Goal: Contribute content: Add original content to the website for others to see

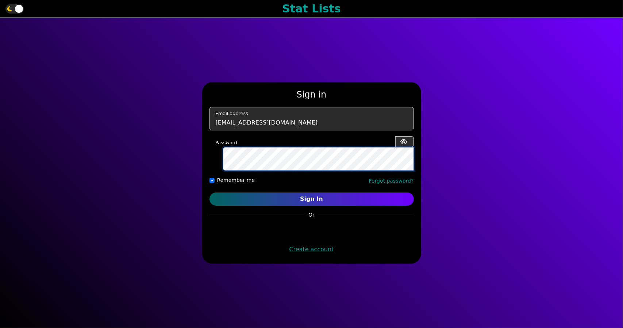
click at [210, 192] on button "Sign In" at bounding box center [312, 198] width 204 height 13
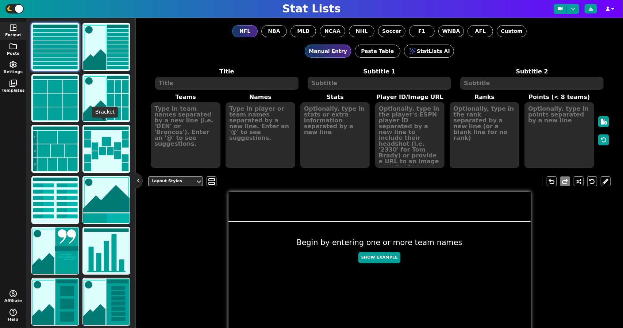
click at [11, 50] on button "folder Posts" at bounding box center [13, 49] width 26 height 19
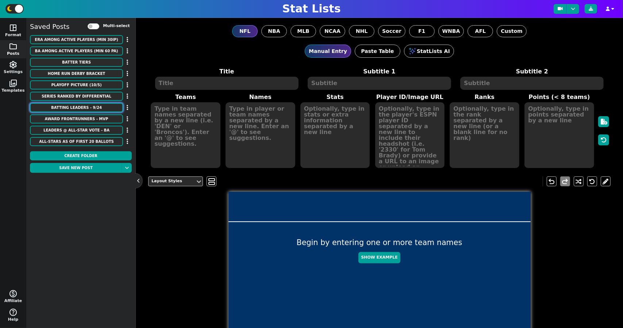
click at [101, 106] on button "Batting Leaders - 9/24" at bounding box center [76, 107] width 93 height 9
type textarea "Batting Leaders - 9/24"
type textarea "DD [GEOGRAPHIC_DATA]"
type textarea "[PERSON_NAME] [PERSON_NAME] [PERSON_NAME] [PERSON_NAME] [PERSON_NAME]"
type textarea "4/15, 3HR, 6RBI, 2BB, 4K 4/10, HR, RBI, BB, K 4/11, HR, RBI 2/10, HR, 3RBI, 3K …"
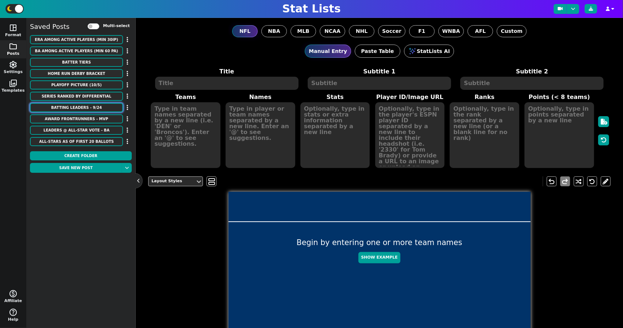
type textarea "[URL][DOMAIN_NAME][DOMAIN_NAME] [URL][DOMAIN_NAME][DOMAIN_NAME] [URL][DOMAIN_NA…"
type textarea "18 8 8 5 3"
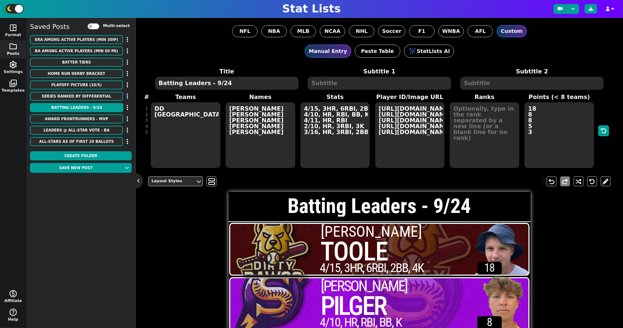
click at [178, 133] on textarea "DD [GEOGRAPHIC_DATA]" at bounding box center [186, 135] width 70 height 66
click at [233, 81] on textarea "Batting Leaders - 9/24" at bounding box center [227, 83] width 144 height 13
type textarea "Batting Leaders - 8/29"
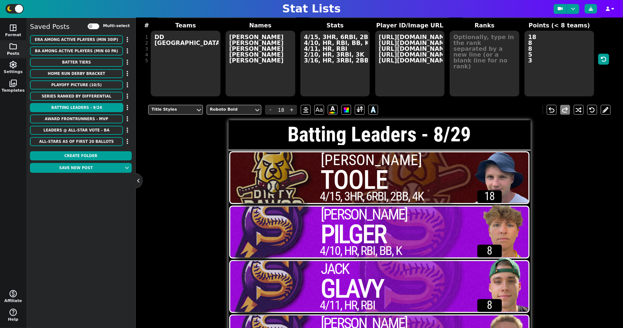
scroll to position [69, 0]
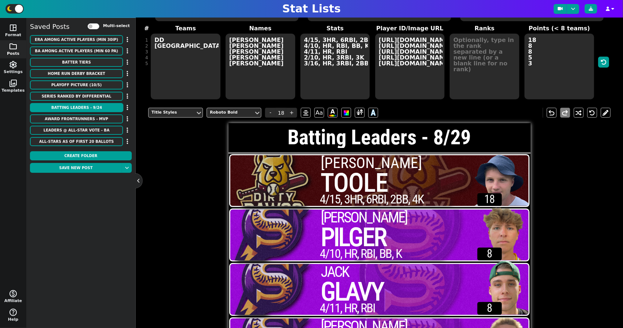
click at [256, 146] on h1 "Batting Leaders - 8/29" at bounding box center [380, 137] width 302 height 20
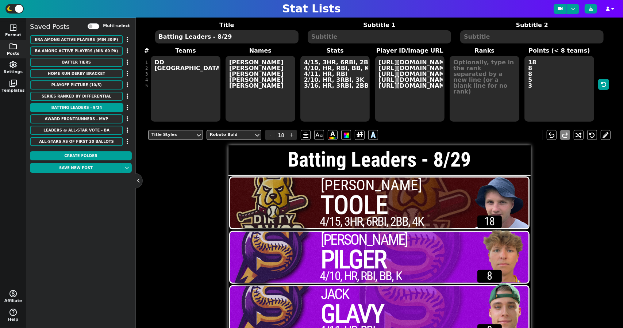
scroll to position [46, 0]
click at [178, 68] on textarea "DD [GEOGRAPHIC_DATA]" at bounding box center [186, 89] width 70 height 66
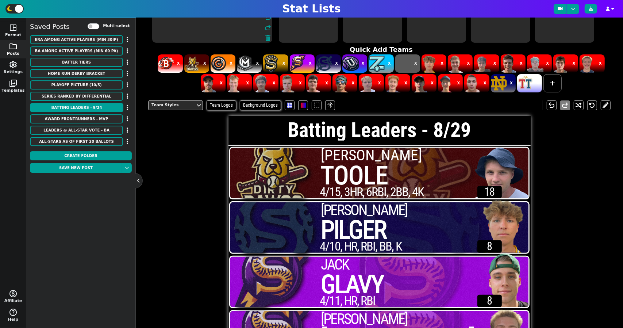
scroll to position [127, 0]
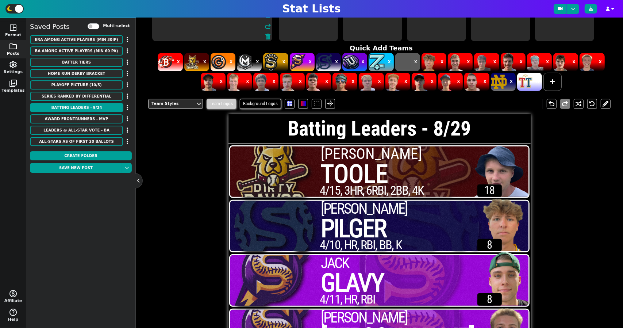
type textarea "DD [GEOGRAPHIC_DATA]"
click at [228, 106] on span "Team Logos" at bounding box center [222, 104] width 30 height 10
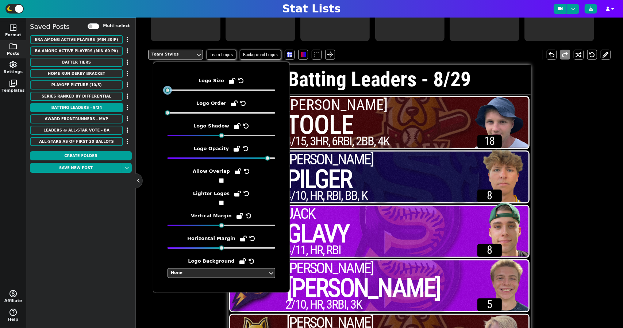
drag, startPoint x: 179, startPoint y: 92, endPoint x: 158, endPoint y: 95, distance: 21.4
click at [158, 95] on div "Logo Size Logo Order Logo Shadow Logo Opacity Allow Overlap Lighter Logos Verti…" at bounding box center [221, 177] width 137 height 230
click at [160, 323] on div "Team Styles Team Logos Background Logos flare undo redo Batting Leaders - 8/29 …" at bounding box center [379, 205] width 463 height 323
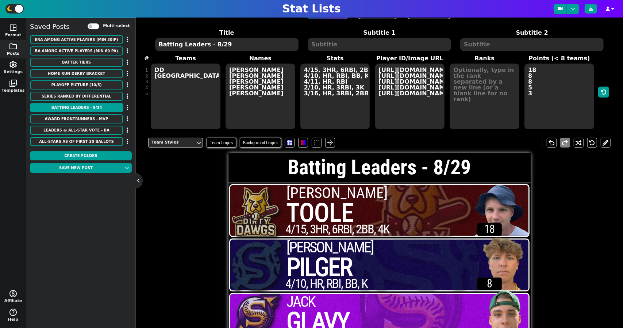
scroll to position [24, 0]
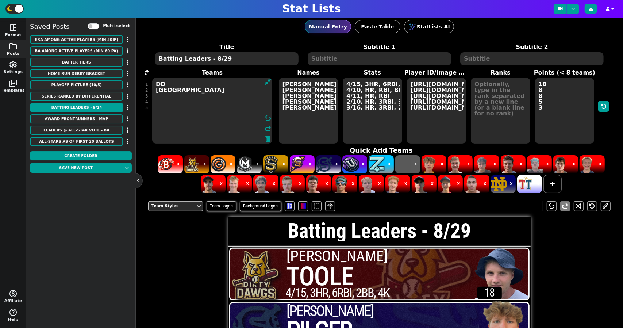
drag, startPoint x: 182, startPoint y: 112, endPoint x: 151, endPoint y: 73, distance: 50.2
click at [151, 73] on span "Teams DD SW ST ST DD undo redo" at bounding box center [212, 106] width 128 height 76
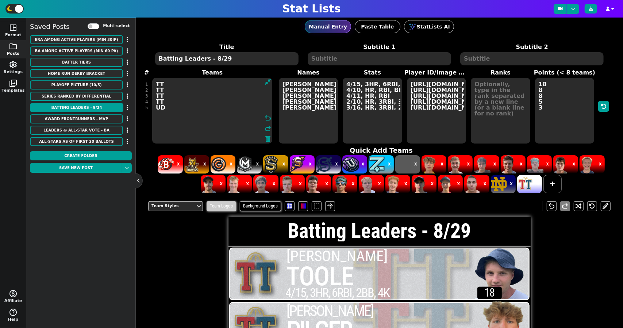
type textarea "TT TT TT TT UD"
click at [230, 203] on span "Team Logos" at bounding box center [222, 206] width 30 height 10
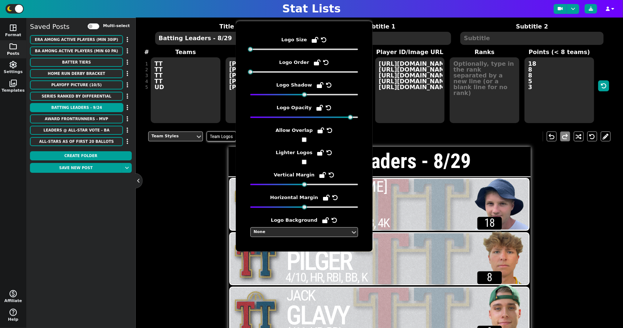
scroll to position [47, 0]
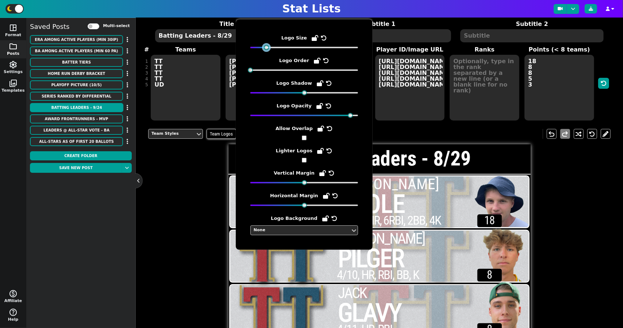
drag, startPoint x: 252, startPoint y: 46, endPoint x: 268, endPoint y: 50, distance: 17.0
click at [268, 50] on div "Logo Size Logo Order Logo Shadow Logo Opacity Allow Overlap Lighter Logos Verti…" at bounding box center [305, 134] width 108 height 201
drag, startPoint x: 304, startPoint y: 93, endPoint x: 284, endPoint y: 101, distance: 22.0
click at [284, 101] on div "Logo Size Logo Order Logo Shadow Logo Opacity Allow Overlap Lighter Logos Verti…" at bounding box center [305, 134] width 108 height 201
drag, startPoint x: 348, startPoint y: 116, endPoint x: 385, endPoint y: 134, distance: 41.0
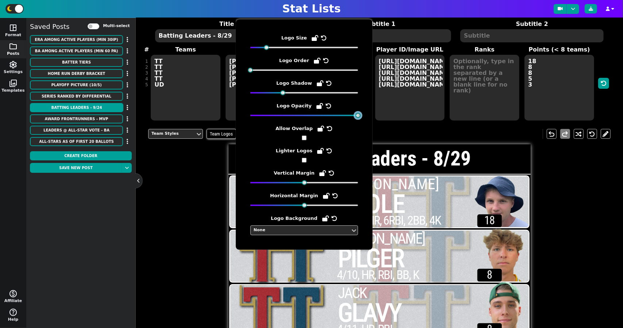
click at [385, 134] on body "Stat Lists space_dashboard Format folder Posts settings Settings photo_library …" at bounding box center [311, 164] width 623 height 328
click at [417, 209] on span "[PERSON_NAME]" at bounding box center [413, 197] width 148 height 42
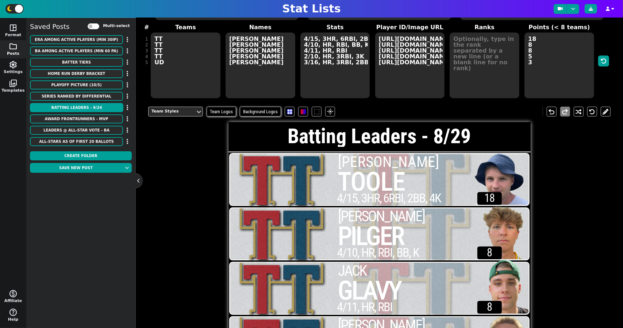
scroll to position [69, 0]
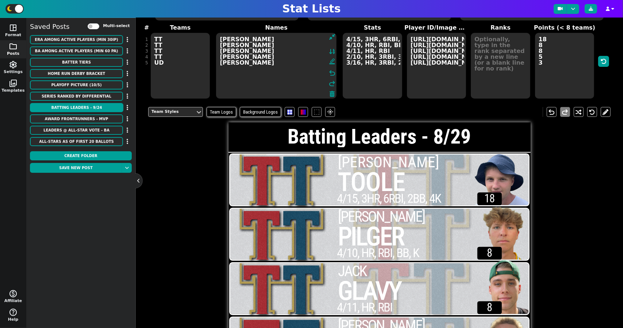
drag, startPoint x: 278, startPoint y: 68, endPoint x: 196, endPoint y: 36, distance: 88.4
click at [196, 36] on span "Teams TT TT TT TT UD Names [PERSON_NAME] [PERSON_NAME] [PERSON_NAME] [PERSON_NA…" at bounding box center [379, 61] width 463 height 76
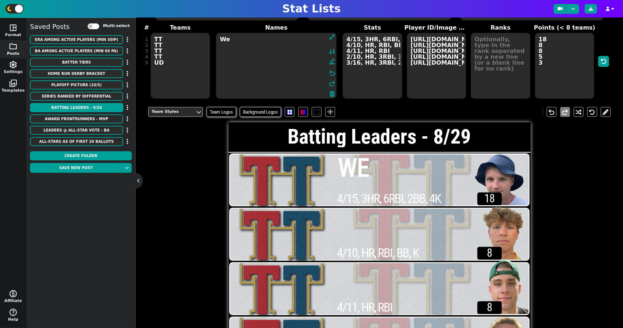
type textarea "W"
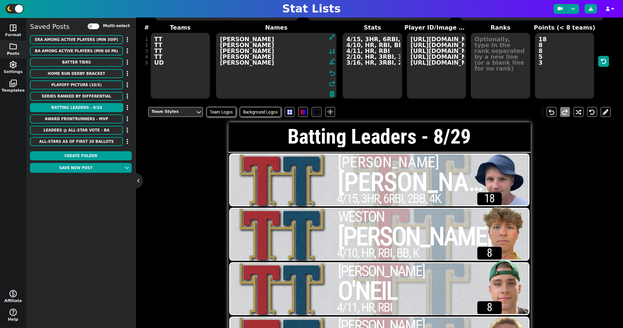
type textarea "[PERSON_NAME] [PERSON_NAME] [PERSON_NAME] [PERSON_NAME] [PERSON_NAME]"
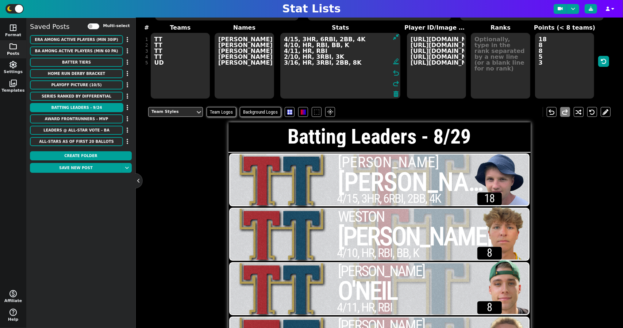
drag, startPoint x: 344, startPoint y: 39, endPoint x: 409, endPoint y: 91, distance: 82.9
click at [409, 91] on span "Teams TT TT TT TT UD Names [PERSON_NAME] [PERSON_NAME] [PERSON_NAME] [PERSON_NA…" at bounding box center [379, 61] width 463 height 76
drag, startPoint x: 343, startPoint y: 58, endPoint x: 271, endPoint y: 38, distance: 73.8
click at [271, 38] on span "Teams TT TT TT TT UD Names [PERSON_NAME] [PERSON_NAME] [PERSON_NAME] [PERSON_NA…" at bounding box center [379, 61] width 463 height 76
click at [341, 41] on textarea "4/15, 3HR, 6RBI, 2BB, 4K 4/10, HR, RBI, BB, K 4/11, HR, RBI 2/10, HR, 3RBI, 3K …" at bounding box center [340, 66] width 121 height 66
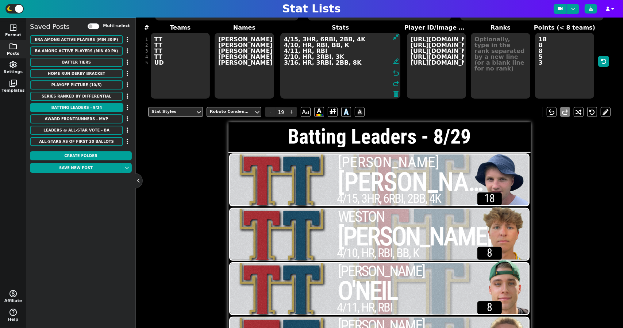
drag, startPoint x: 335, startPoint y: 54, endPoint x: 276, endPoint y: 39, distance: 60.6
click at [276, 39] on span "Stats 4/15, 3HR, 6RBI, 2BB, 4K 4/10, HR, RBI, BB, K 4/11, HR, RBI 2/10, HR, 3RB…" at bounding box center [340, 61] width 128 height 76
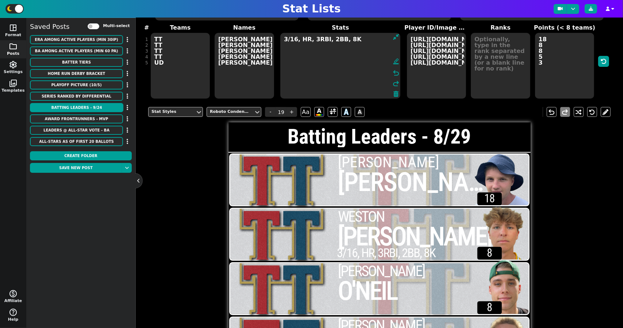
type textarea "3/16, HR, 3RBI, 2BB, 8K"
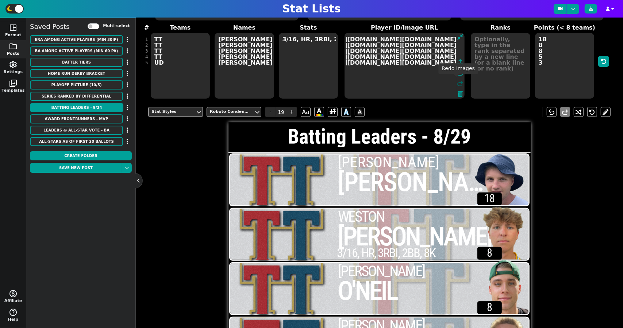
scroll to position [0, 305]
drag, startPoint x: 407, startPoint y: 38, endPoint x: 456, endPoint y: 87, distance: 70.0
click at [456, 87] on span "[URL][DOMAIN_NAME][DOMAIN_NAME] [URL][DOMAIN_NAME][DOMAIN_NAME] [URL][DOMAIN_NA…" at bounding box center [405, 65] width 122 height 67
click at [435, 64] on textarea "[URL][DOMAIN_NAME][DOMAIN_NAME] [URL][DOMAIN_NAME][DOMAIN_NAME] [URL][DOMAIN_NA…" at bounding box center [405, 66] width 121 height 66
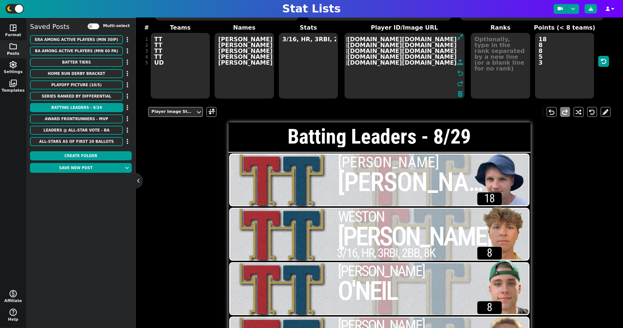
click at [428, 73] on textarea "[URL][DOMAIN_NAME][DOMAIN_NAME] [URL][DOMAIN_NAME][DOMAIN_NAME] [URL][DOMAIN_NA…" at bounding box center [405, 66] width 121 height 66
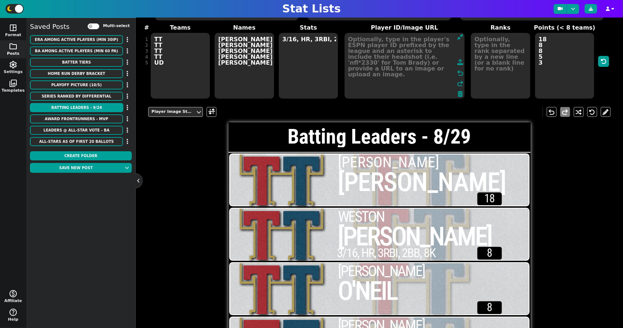
scroll to position [0, 0]
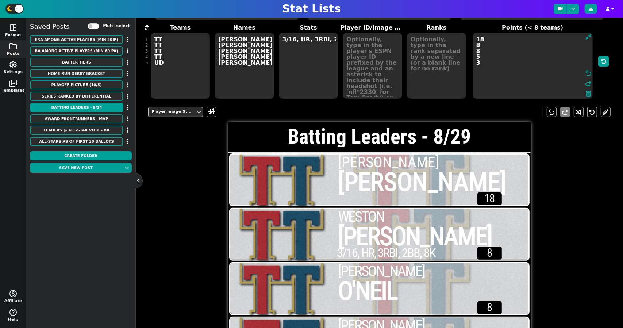
drag, startPoint x: 548, startPoint y: 61, endPoint x: 470, endPoint y: 34, distance: 82.6
click at [473, 34] on textarea "18 8 8 5 3" at bounding box center [533, 66] width 121 height 66
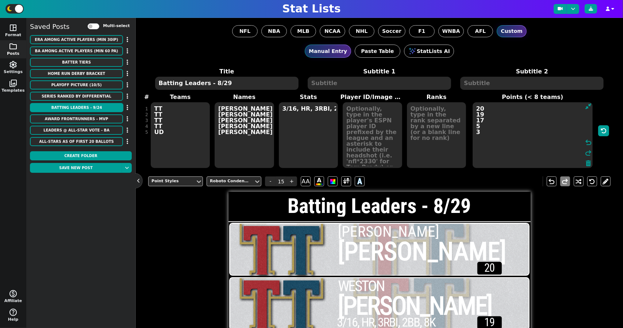
type textarea "20 19 17 5 3"
click at [371, 110] on textarea at bounding box center [373, 135] width 60 height 66
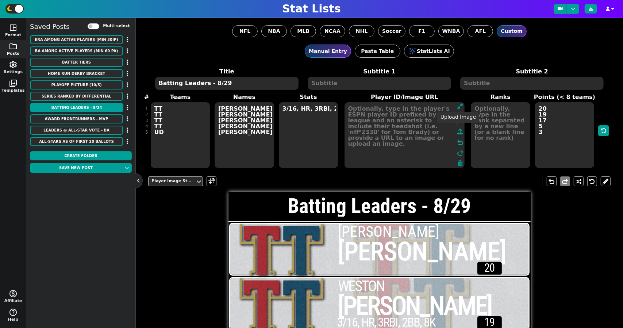
click at [458, 133] on span at bounding box center [461, 131] width 6 height 9
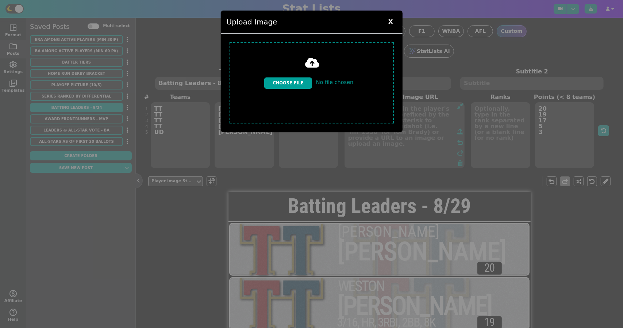
click at [297, 74] on input "file" at bounding box center [312, 82] width 170 height 87
type input "C:\fakepath\[PERSON_NAME]-removebg-preview.png"
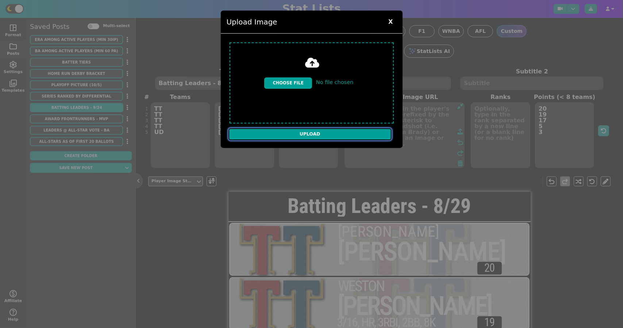
click at [302, 132] on input "Upload" at bounding box center [310, 134] width 163 height 12
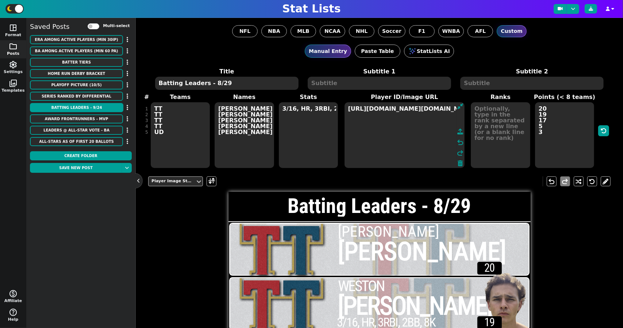
click at [376, 111] on textarea "[URL][DOMAIN_NAME][DOMAIN_NAME]" at bounding box center [405, 135] width 121 height 66
click at [350, 106] on textarea "[URL][DOMAIN_NAME][DOMAIN_NAME]" at bounding box center [405, 135] width 121 height 66
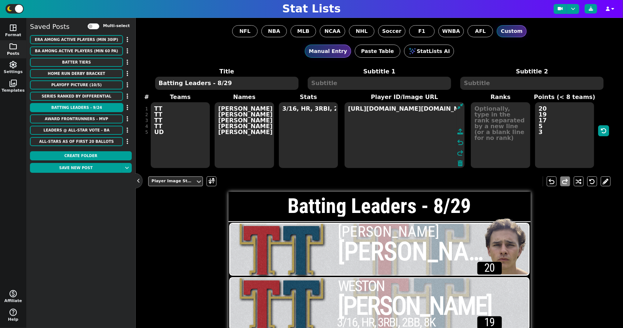
click at [367, 121] on textarea "[URL][DOMAIN_NAME][DOMAIN_NAME]" at bounding box center [405, 135] width 121 height 66
type textarea "[URL][DOMAIN_NAME][DOMAIN_NAME]"
click at [458, 129] on icon at bounding box center [461, 132] width 6 height 6
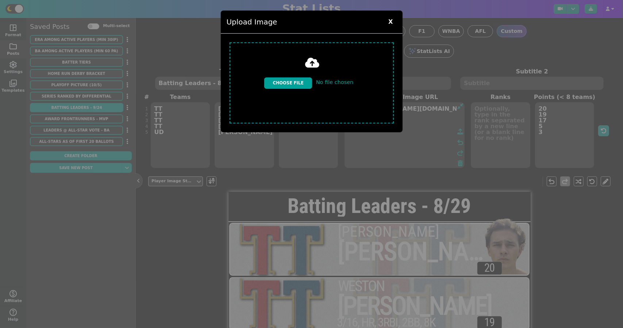
click at [307, 70] on input "file" at bounding box center [312, 82] width 170 height 87
type input "C:\fakepath\Weston_Lorenz-removebg-preview.png"
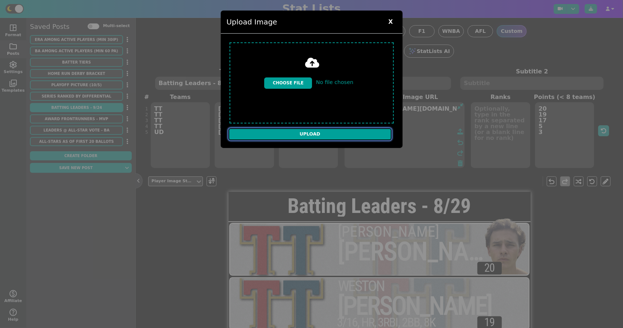
click at [310, 129] on input "Upload" at bounding box center [310, 134] width 163 height 12
type textarea "[URL][DOMAIN_NAME][DOMAIN_NAME] [URL][DOMAIN_NAME][DOMAIN_NAME]"
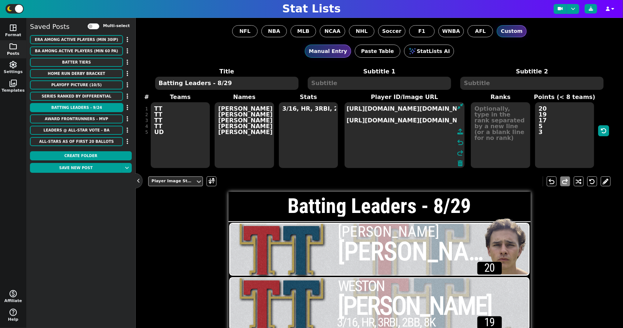
click at [456, 133] on span "undo redo" at bounding box center [460, 147] width 8 height 41
click at [458, 130] on icon at bounding box center [461, 132] width 6 height 6
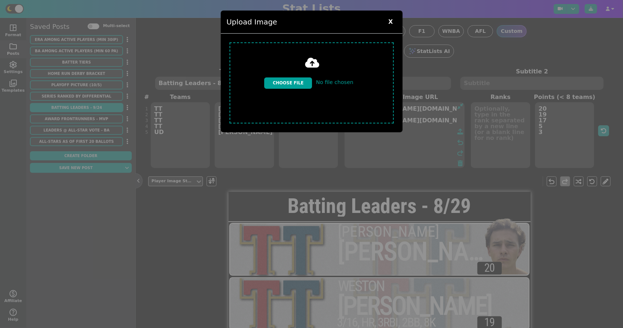
click at [306, 77] on input "file" at bounding box center [312, 82] width 170 height 87
click at [156, 280] on div "Upload Image X" at bounding box center [311, 164] width 623 height 328
click at [302, 68] on input "file" at bounding box center [312, 82] width 170 height 87
type input "C:\fakepath\[PERSON_NAME]-removebg-preview.png"
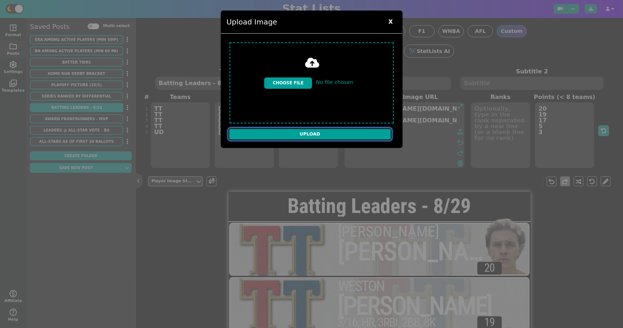
click at [295, 128] on input "Upload" at bounding box center [310, 134] width 163 height 12
type textarea "[URL][DOMAIN_NAME][DOMAIN_NAME] [URL][DOMAIN_NAME][DOMAIN_NAME] [URL][DOMAIN_NA…"
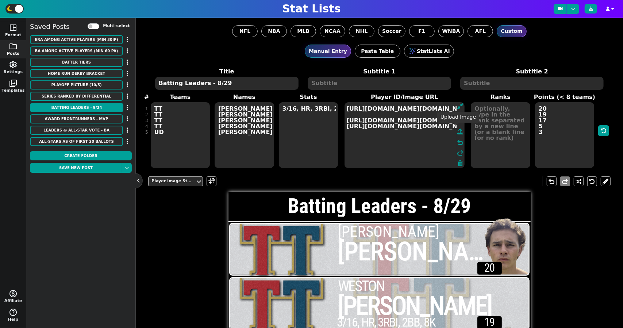
click at [458, 132] on span at bounding box center [461, 131] width 6 height 9
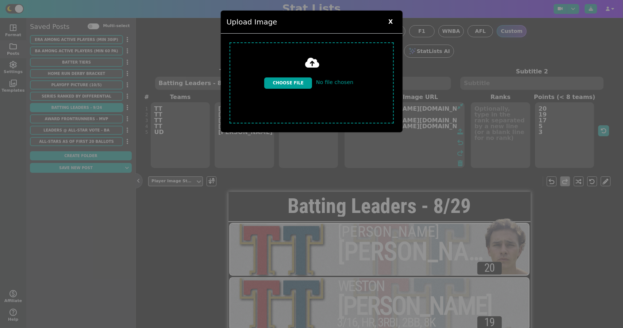
click at [283, 76] on input "file" at bounding box center [312, 82] width 170 height 87
type input "C:\fakepath\Luke_Gormsen-removebg-preview.png"
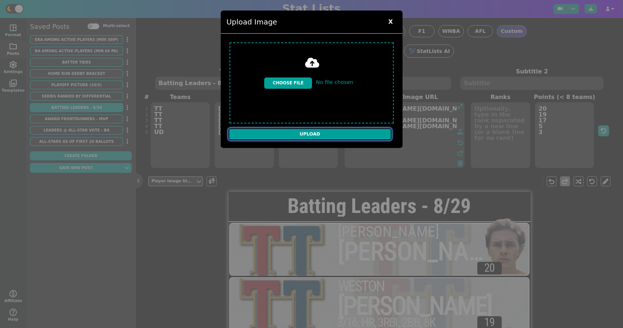
click at [330, 128] on input "Upload" at bounding box center [310, 134] width 163 height 12
type textarea "[URL][DOMAIN_NAME][DOMAIN_NAME] [URL][DOMAIN_NAME][DOMAIN_NAME] [URL][DOMAIN_NA…"
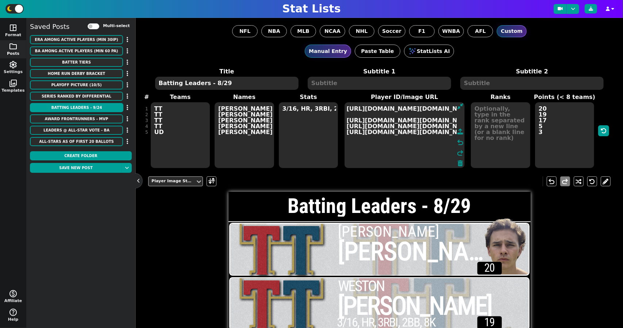
click at [459, 129] on icon at bounding box center [461, 132] width 6 height 6
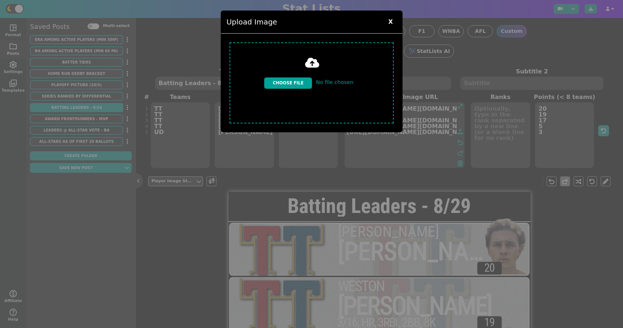
click at [293, 73] on input "file" at bounding box center [312, 82] width 170 height 87
type input "C:\fakepath\[PERSON_NAME]-removebg-preview.png"
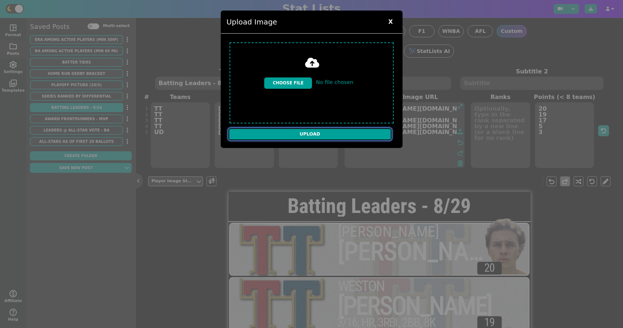
click at [320, 130] on input "Upload" at bounding box center [310, 134] width 163 height 12
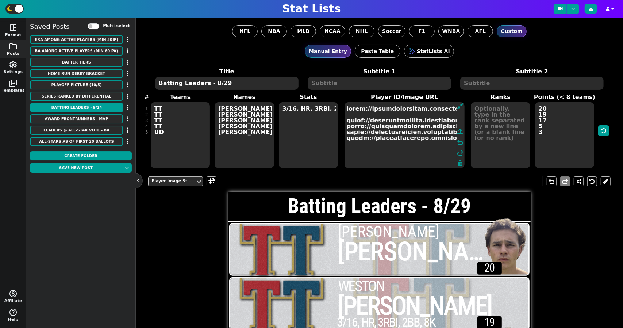
click at [358, 114] on textarea at bounding box center [405, 135] width 121 height 66
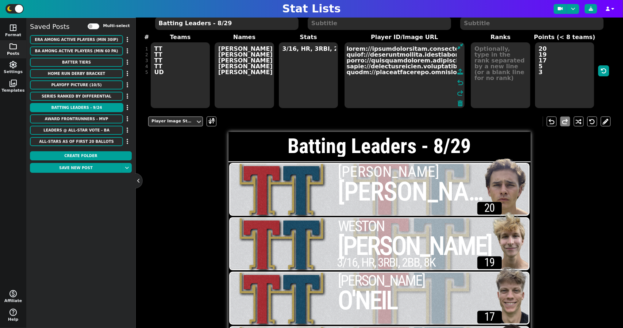
scroll to position [59, 0]
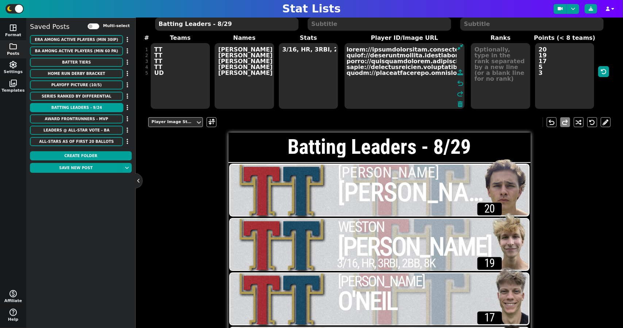
type textarea "[URL][DOMAIN_NAME][DOMAIN_NAME] [URL][DOMAIN_NAME][DOMAIN_NAME] [URL][DOMAIN_NA…"
click at [284, 49] on textarea "3/16, HR, 3RBI, 2BB, 8K" at bounding box center [309, 76] width 60 height 66
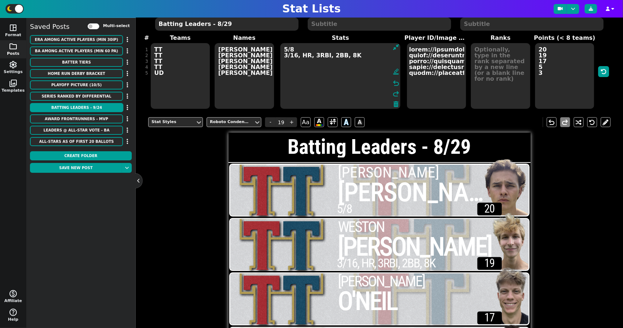
click at [304, 54] on textarea "5/8 3/16, HR, 3RBI, 2BB, 8K" at bounding box center [340, 76] width 121 height 66
click at [301, 50] on textarea "5/8 3/16, HR, 3RBI, 2BB, 8K" at bounding box center [340, 76] width 121 height 66
drag, startPoint x: 354, startPoint y: 55, endPoint x: 277, endPoint y: 59, distance: 77.1
click at [277, 59] on span "Stats 5/8, 3HR, 6RBI, 2BB, 2K 3/16, HR, 3RBI, 2BB, 8K format_ink_highlighter un…" at bounding box center [340, 72] width 128 height 76
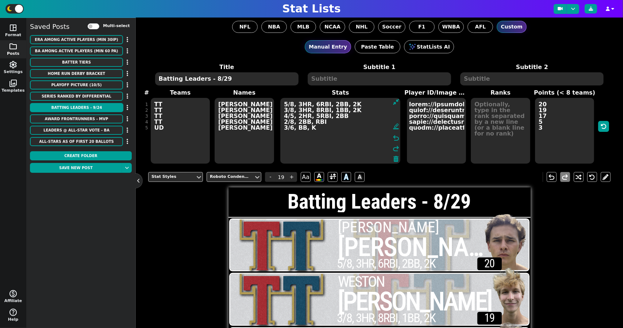
scroll to position [0, 0]
type textarea "5/8, 3HR, 6RBI, 2BB, 2K 3/8, 3HR, 8RBI, 1BB, 2K 4/5, 2HR, 5RBI, 2BB 2/8, 2BB, R…"
click at [589, 9] on button at bounding box center [591, 8] width 12 height 9
